Goal: Task Accomplishment & Management: Use online tool/utility

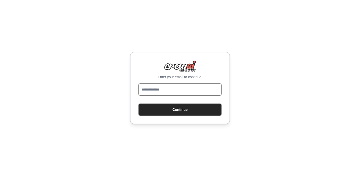
click at [177, 89] on input "email" at bounding box center [180, 89] width 83 height 12
click at [181, 92] on input "email" at bounding box center [180, 89] width 83 height 12
type input "**********"
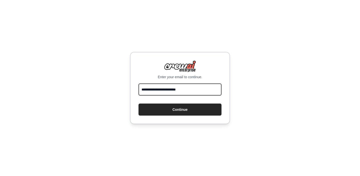
click at [139, 103] on button "Continue" at bounding box center [180, 109] width 83 height 12
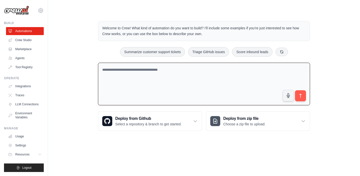
click at [189, 75] on textarea at bounding box center [204, 84] width 212 height 43
click at [20, 56] on link "Agents" at bounding box center [26, 58] width 38 height 8
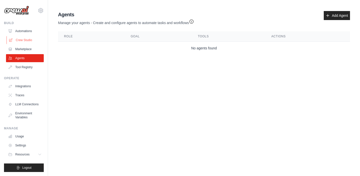
click at [28, 40] on link "Crew Studio" at bounding box center [26, 40] width 38 height 8
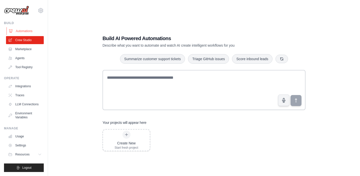
click at [29, 31] on link "Automations" at bounding box center [26, 31] width 38 height 8
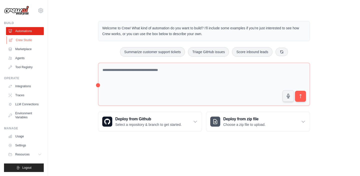
click at [29, 41] on link "Crew Studio" at bounding box center [26, 40] width 38 height 8
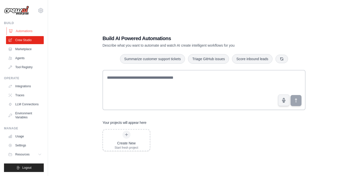
click at [29, 30] on link "Automations" at bounding box center [26, 31] width 38 height 8
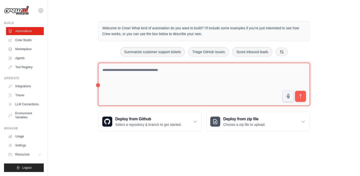
click at [133, 81] on textarea at bounding box center [204, 84] width 212 height 43
paste textarea "**********"
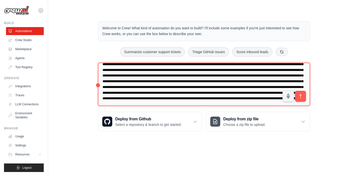
scroll to position [63, 0]
type textarea "**********"
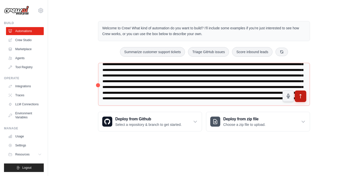
click at [302, 94] on icon "submit" at bounding box center [300, 96] width 5 height 5
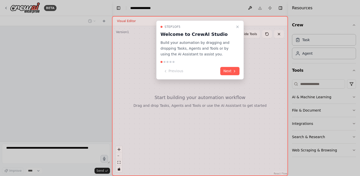
scroll to position [35, 0]
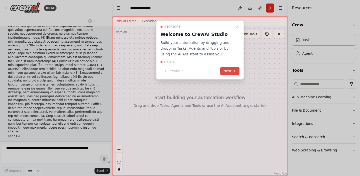
click at [229, 71] on button "Next" at bounding box center [229, 71] width 19 height 8
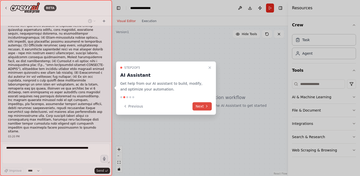
click at [204, 109] on button "Next" at bounding box center [202, 106] width 19 height 8
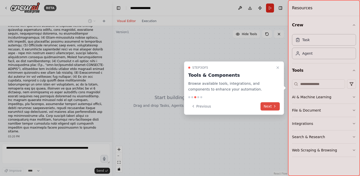
click at [266, 106] on button "Next" at bounding box center [270, 106] width 19 height 8
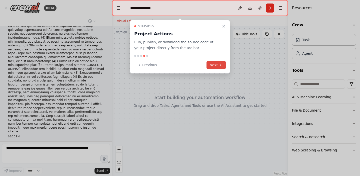
click at [218, 65] on button "Next" at bounding box center [216, 65] width 19 height 8
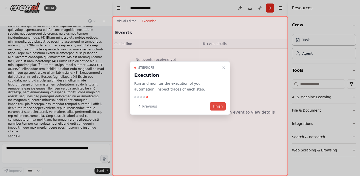
click at [219, 105] on button "Finish" at bounding box center [218, 106] width 16 height 8
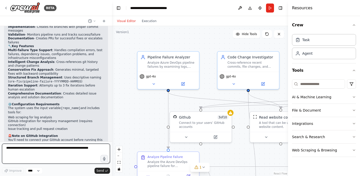
scroll to position [835, 0]
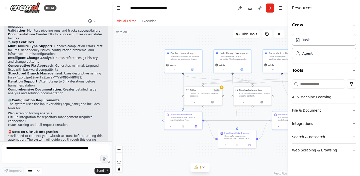
drag, startPoint x: 222, startPoint y: 80, endPoint x: 214, endPoint y: 77, distance: 8.2
click at [214, 77] on div ".deletable-edge-delete-btn { width: 20px; height: 20px; border: 0px solid #ffff…" at bounding box center [200, 101] width 176 height 150
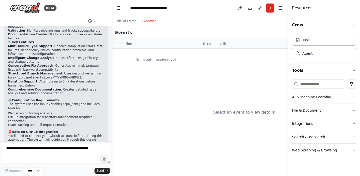
click at [150, 23] on button "Execution" at bounding box center [149, 21] width 21 height 6
click at [124, 21] on button "Visual Editor" at bounding box center [126, 21] width 25 height 6
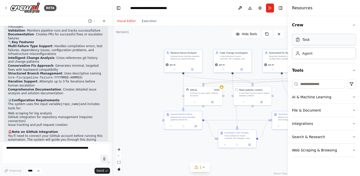
click at [317, 41] on div "Task" at bounding box center [324, 40] width 64 height 12
click at [310, 52] on div "Agent" at bounding box center [308, 53] width 10 height 5
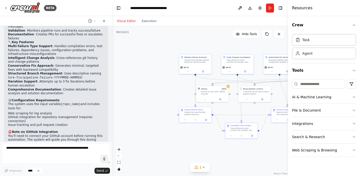
drag, startPoint x: 267, startPoint y: 83, endPoint x: 216, endPoint y: 80, distance: 50.6
click at [216, 80] on div ".deletable-edge-delete-btn { width: 20px; height: 20px; border: 0px solid #ffff…" at bounding box center [200, 101] width 176 height 150
drag, startPoint x: 223, startPoint y: 70, endPoint x: 226, endPoint y: 66, distance: 4.3
click at [226, 67] on button at bounding box center [232, 68] width 15 height 3
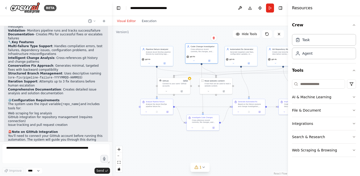
drag, startPoint x: 177, startPoint y: 87, endPoint x: 138, endPoint y: 79, distance: 39.4
click at [138, 79] on div ".deletable-edge-delete-btn { width: 20px; height: 20px; border: 0px solid #ffff…" at bounding box center [200, 101] width 176 height 150
click at [164, 75] on div ".deletable-edge-delete-btn { width: 20px; height: 20px; border: 0px solid #ffff…" at bounding box center [200, 101] width 176 height 150
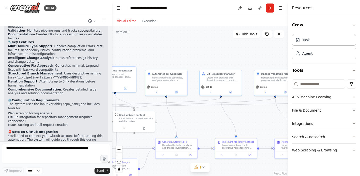
drag, startPoint x: 273, startPoint y: 80, endPoint x: 175, endPoint y: 112, distance: 103.0
click at [175, 112] on div ".deletable-edge-delete-btn { width: 20px; height: 20px; border: 0px solid #ffff…" at bounding box center [200, 101] width 176 height 150
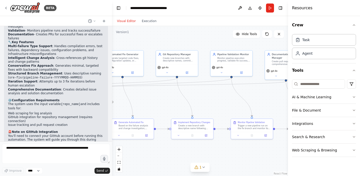
drag, startPoint x: 233, startPoint y: 117, endPoint x: 177, endPoint y: 95, distance: 59.5
click at [177, 95] on div ".deletable-edge-delete-btn { width: 20px; height: 20px; border: 0px solid #ffff…" at bounding box center [200, 101] width 176 height 150
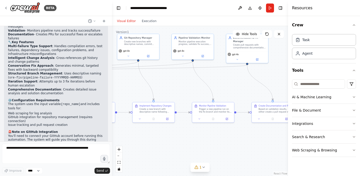
drag, startPoint x: 253, startPoint y: 86, endPoint x: 268, endPoint y: 63, distance: 27.6
click at [268, 63] on div ".deletable-edge-delete-btn { width: 20px; height: 20px; border: 0px solid #ffff…" at bounding box center [200, 101] width 176 height 150
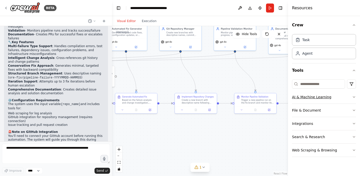
click at [329, 96] on button "AI & Machine Learning" at bounding box center [324, 96] width 64 height 13
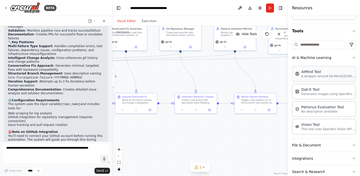
scroll to position [63, 0]
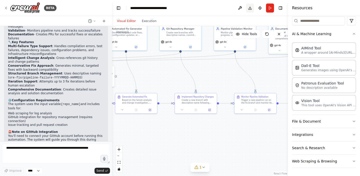
click at [249, 7] on button "Download" at bounding box center [250, 8] width 8 height 9
click at [203, 167] on icon at bounding box center [204, 167] width 4 height 4
click at [250, 136] on div ".deletable-edge-delete-btn { width: 20px; height: 20px; border: 0px solid #ffff…" at bounding box center [200, 101] width 176 height 150
click at [351, 132] on button "Integrations" at bounding box center [324, 134] width 64 height 13
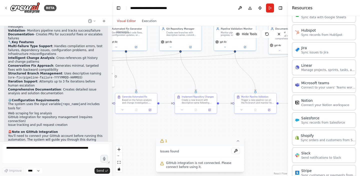
scroll to position [400, 0]
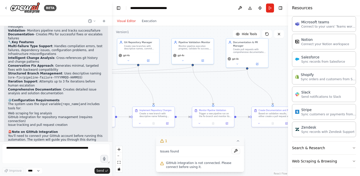
drag, startPoint x: 266, startPoint y: 79, endPoint x: 220, endPoint y: 95, distance: 48.4
click at [220, 95] on div ".deletable-edge-delete-btn { width: 20px; height: 20px; border: 0px solid #ffff…" at bounding box center [200, 101] width 176 height 150
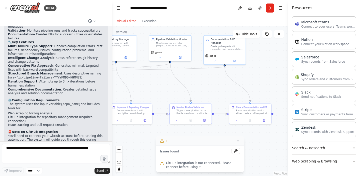
drag, startPoint x: 279, startPoint y: 93, endPoint x: 261, endPoint y: 87, distance: 18.3
click at [261, 87] on div ".deletable-edge-delete-btn { width: 20px; height: 20px; border: 0px solid #ffff…" at bounding box center [200, 101] width 176 height 150
click at [272, 8] on button "Run" at bounding box center [270, 8] width 8 height 9
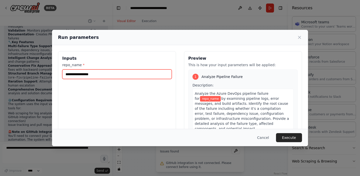
click at [163, 74] on input "repo_name *" at bounding box center [117, 74] width 110 height 10
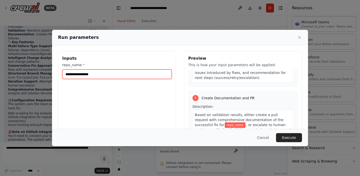
scroll to position [564, 0]
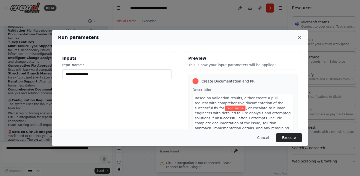
click at [300, 38] on icon at bounding box center [300, 37] width 3 height 3
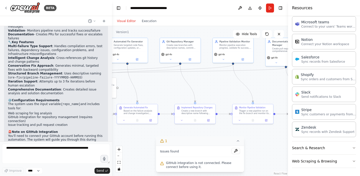
drag, startPoint x: 221, startPoint y: 84, endPoint x: 281, endPoint y: 85, distance: 60.3
click at [281, 85] on div ".deletable-edge-delete-btn { width: 20px; height: 20px; border: 0px solid #ffff…" at bounding box center [200, 101] width 176 height 150
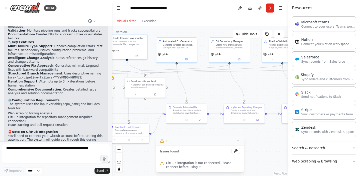
drag, startPoint x: 216, startPoint y: 83, endPoint x: 266, endPoint y: 83, distance: 49.3
click at [266, 83] on div ".deletable-edge-delete-btn { width: 20px; height: 20px; border: 0px solid #ffff…" at bounding box center [200, 101] width 176 height 150
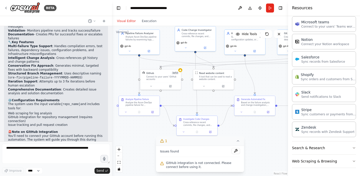
drag, startPoint x: 176, startPoint y: 82, endPoint x: 245, endPoint y: 74, distance: 68.8
click at [245, 74] on div ".deletable-edge-delete-btn { width: 20px; height: 20px; border: 0px solid #ffff…" at bounding box center [200, 101] width 176 height 150
drag, startPoint x: 195, startPoint y: 106, endPoint x: 216, endPoint y: 95, distance: 23.2
click at [216, 95] on div ".deletable-edge-delete-btn { width: 20px; height: 20px; border: 0px solid #ffff…" at bounding box center [200, 101] width 176 height 150
click at [206, 162] on span "GitHub integration is not connected. Please connect before using it." at bounding box center [203, 165] width 74 height 8
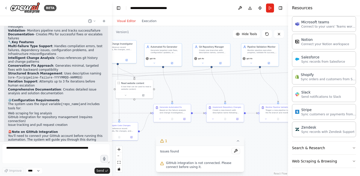
drag, startPoint x: 269, startPoint y: 76, endPoint x: 187, endPoint y: 86, distance: 81.9
click at [187, 86] on div ".deletable-edge-delete-btn { width: 20px; height: 20px; border: 0px solid #ffff…" at bounding box center [200, 101] width 176 height 150
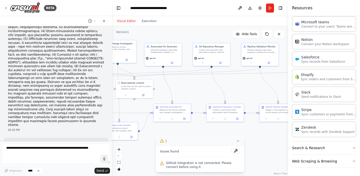
scroll to position [49, 0]
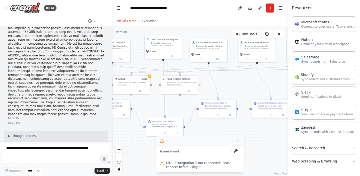
drag, startPoint x: 187, startPoint y: 83, endPoint x: 232, endPoint y: 78, distance: 45.3
click at [232, 78] on div ".deletable-edge-delete-btn { width: 20px; height: 20px; border: 0px solid #ffff…" at bounding box center [200, 101] width 176 height 150
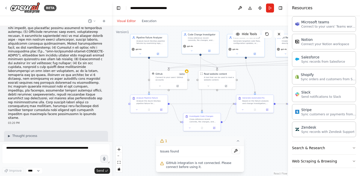
drag, startPoint x: 183, startPoint y: 101, endPoint x: 220, endPoint y: 97, distance: 37.5
click at [220, 97] on div ".deletable-edge-delete-btn { width: 20px; height: 20px; border: 0px solid #ffff…" at bounding box center [200, 101] width 176 height 150
